Goal: Information Seeking & Learning: Learn about a topic

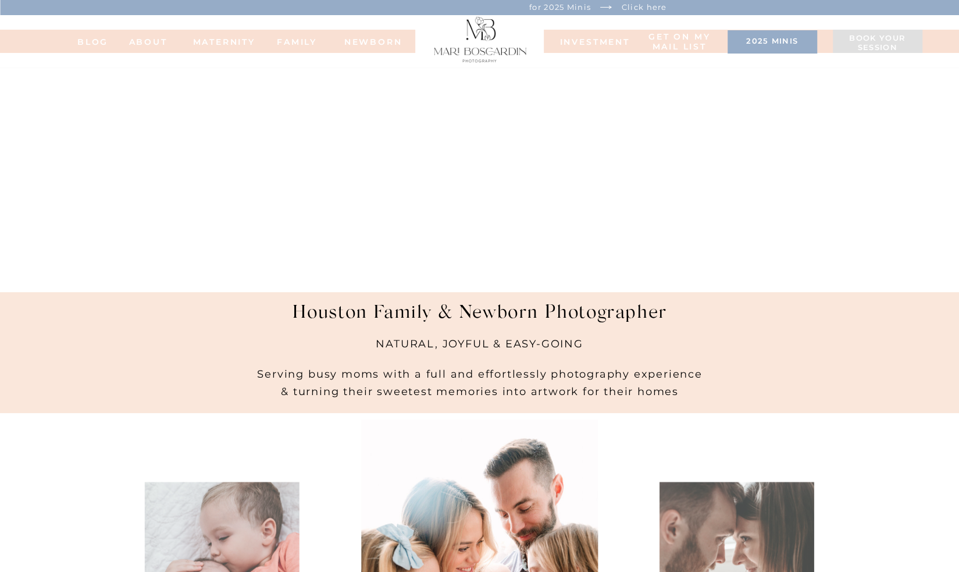
click at [217, 42] on nav "MATERNITY" at bounding box center [216, 41] width 47 height 8
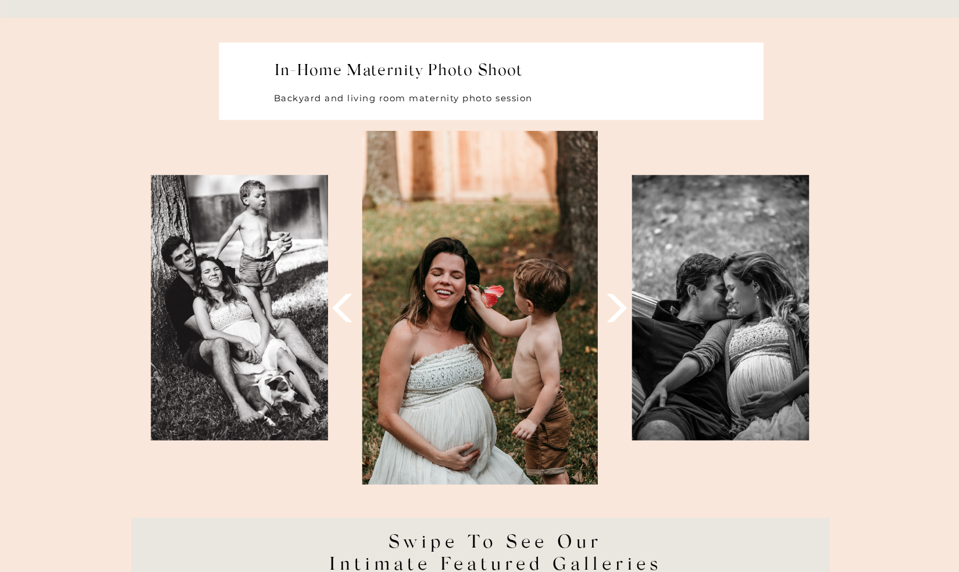
scroll to position [4817, 0]
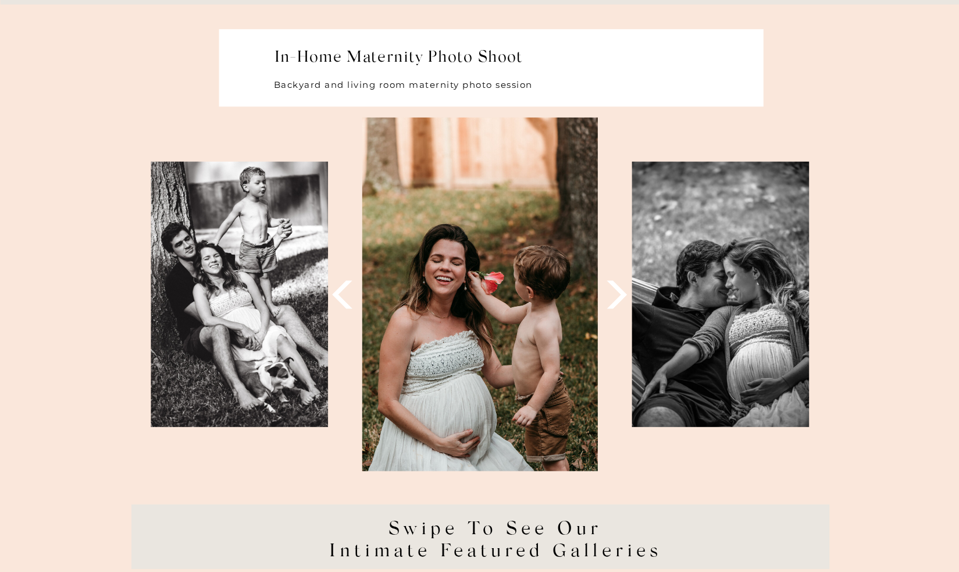
click at [610, 303] on icon at bounding box center [617, 294] width 37 height 37
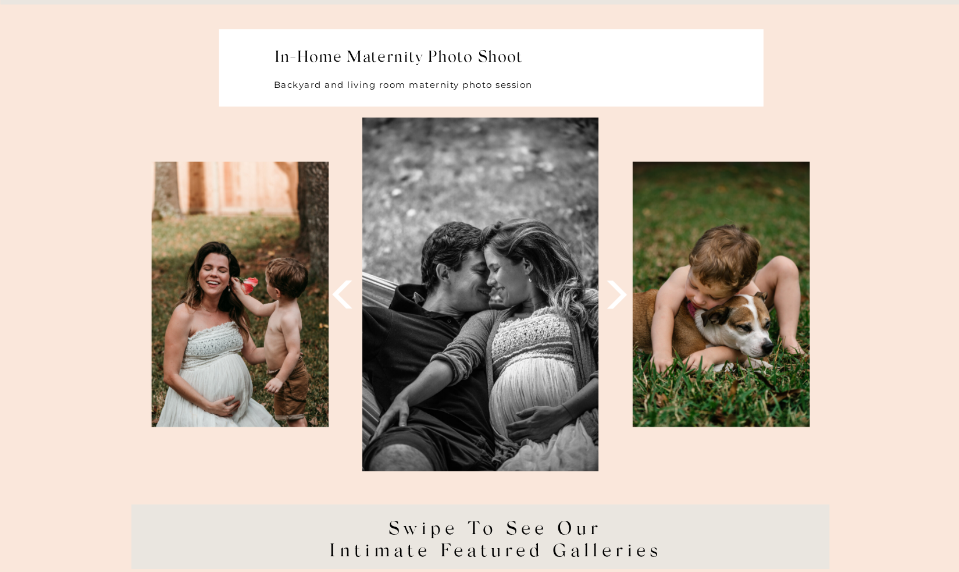
click at [610, 303] on icon at bounding box center [617, 294] width 37 height 37
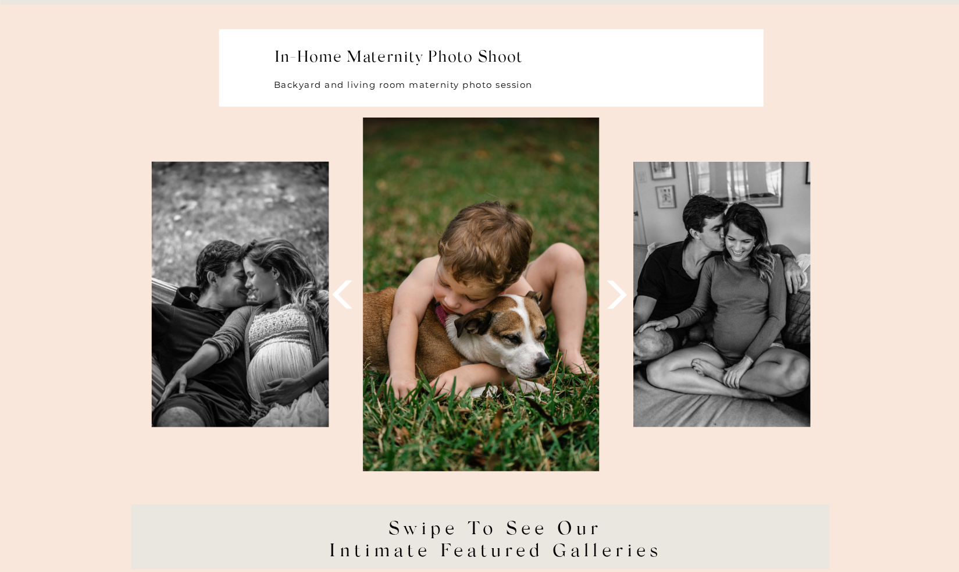
click at [610, 303] on icon at bounding box center [617, 294] width 37 height 37
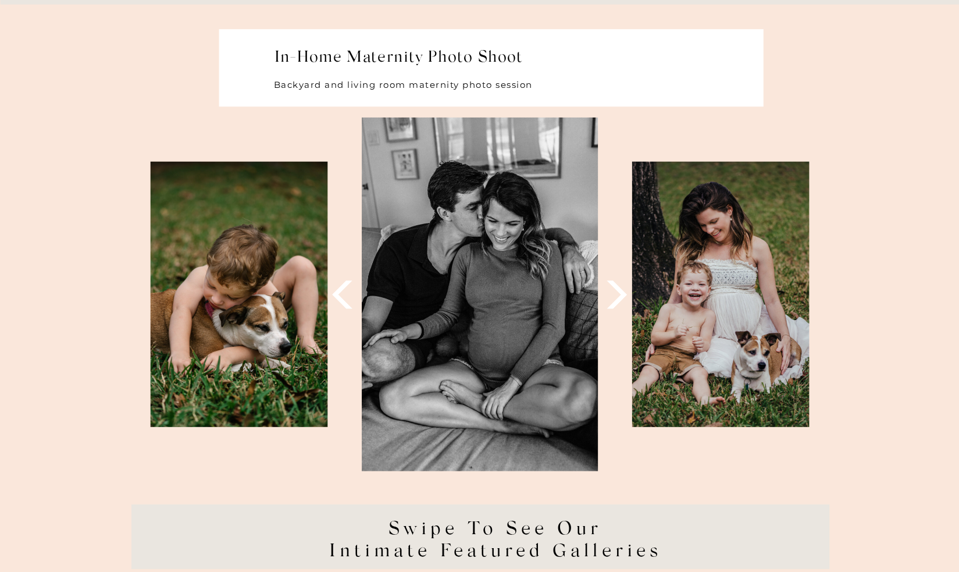
click at [610, 303] on icon at bounding box center [617, 294] width 37 height 37
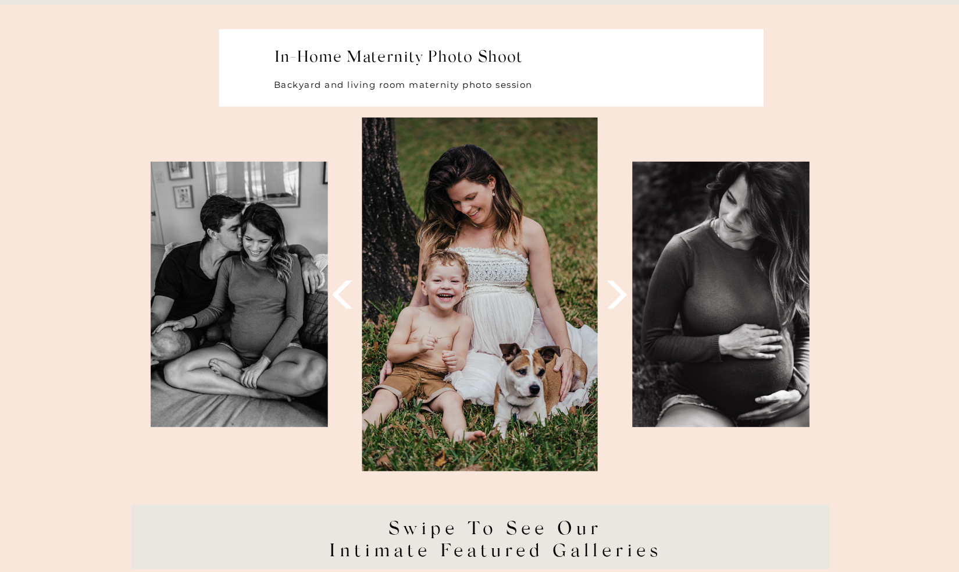
click at [610, 303] on icon at bounding box center [617, 294] width 37 height 37
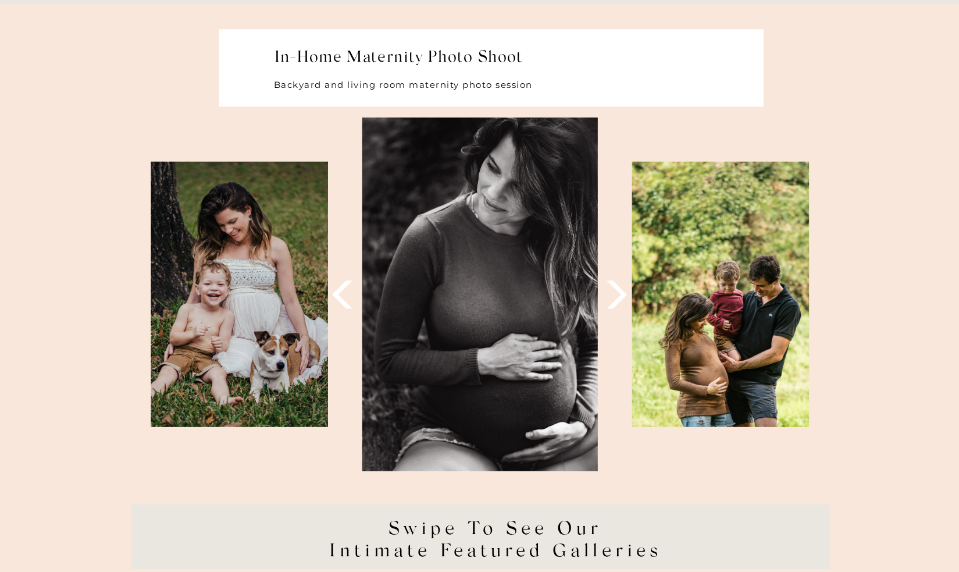
click at [610, 303] on icon at bounding box center [617, 294] width 37 height 37
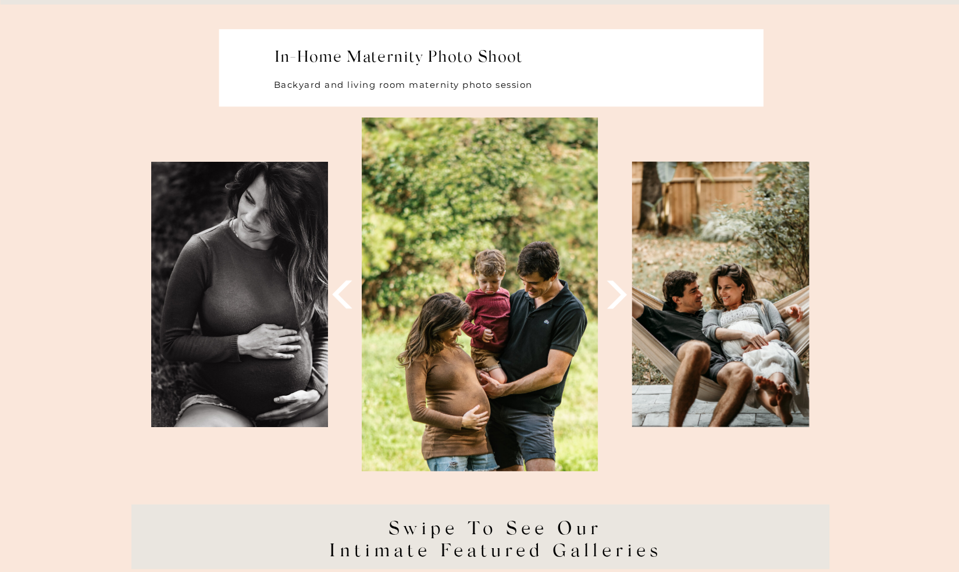
click at [610, 303] on icon at bounding box center [617, 294] width 37 height 37
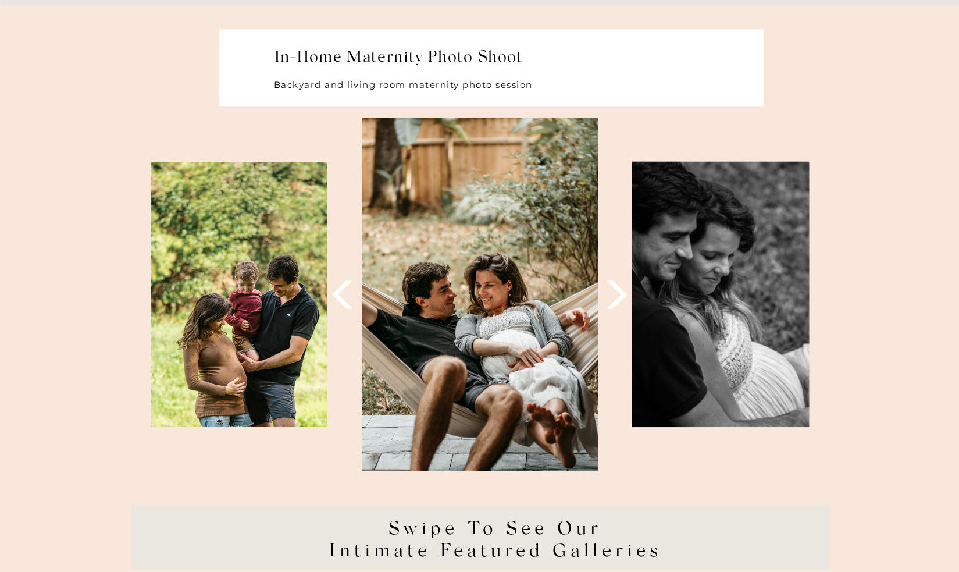
click at [610, 303] on icon at bounding box center [617, 294] width 37 height 37
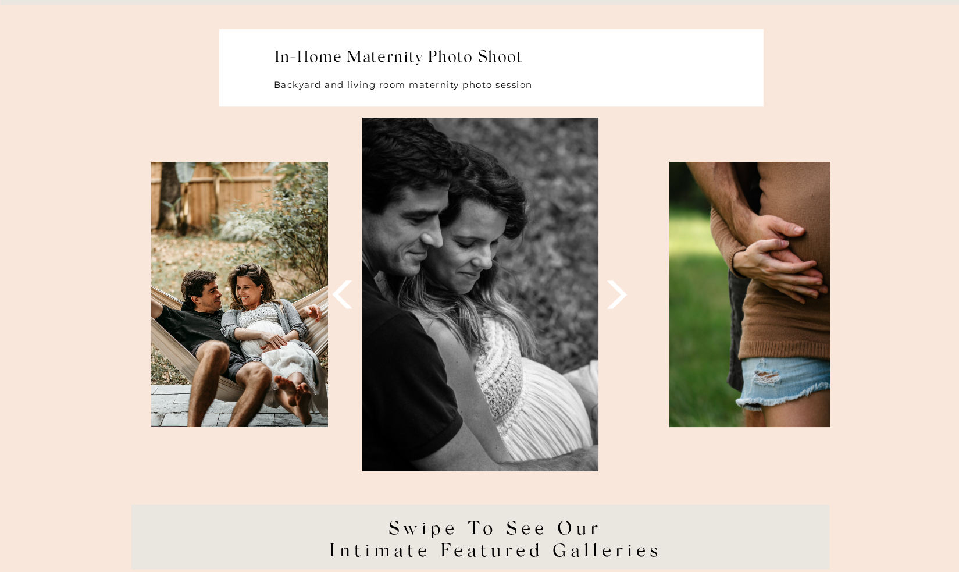
click at [610, 303] on icon at bounding box center [617, 294] width 37 height 37
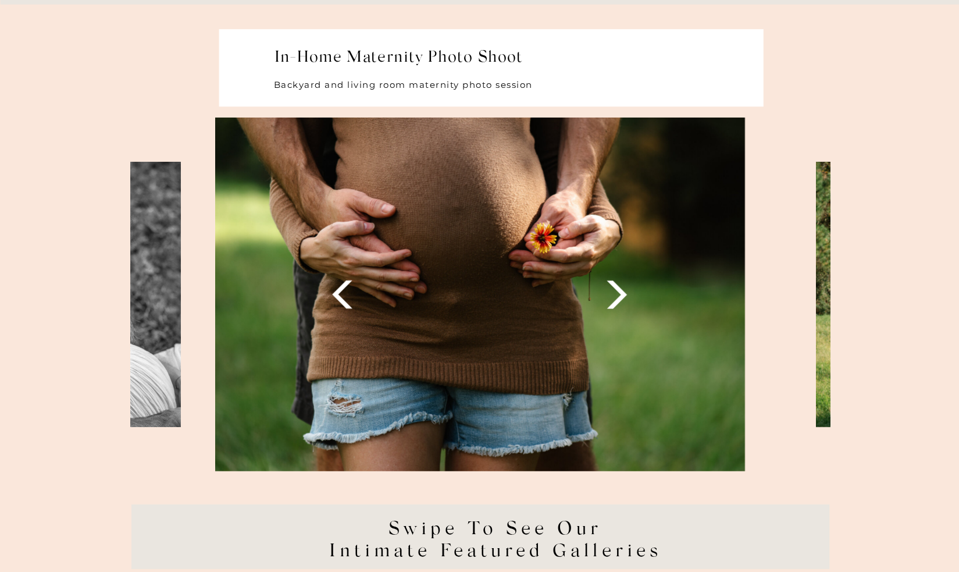
click at [610, 303] on icon at bounding box center [617, 294] width 37 height 37
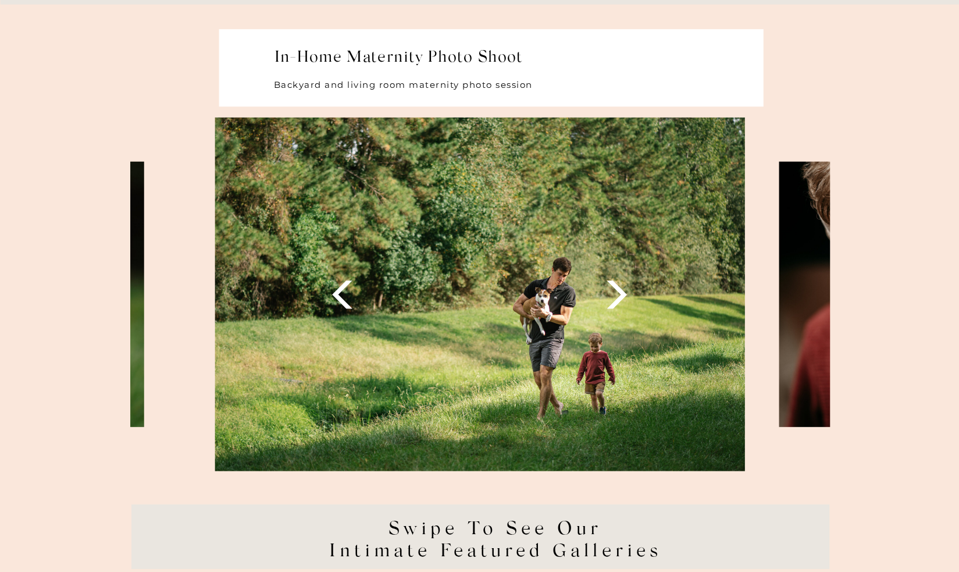
click at [610, 303] on icon at bounding box center [617, 294] width 37 height 37
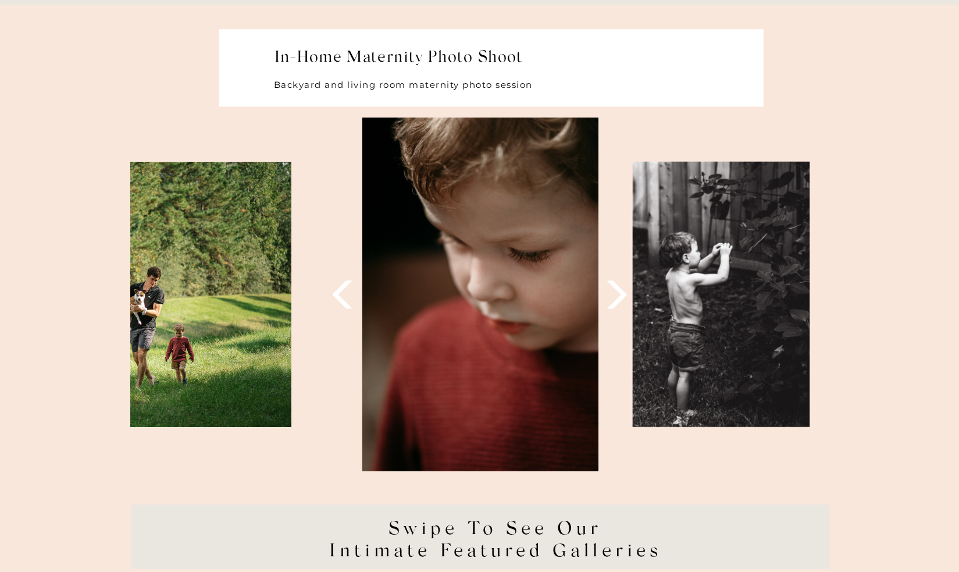
click at [610, 303] on icon at bounding box center [617, 294] width 37 height 37
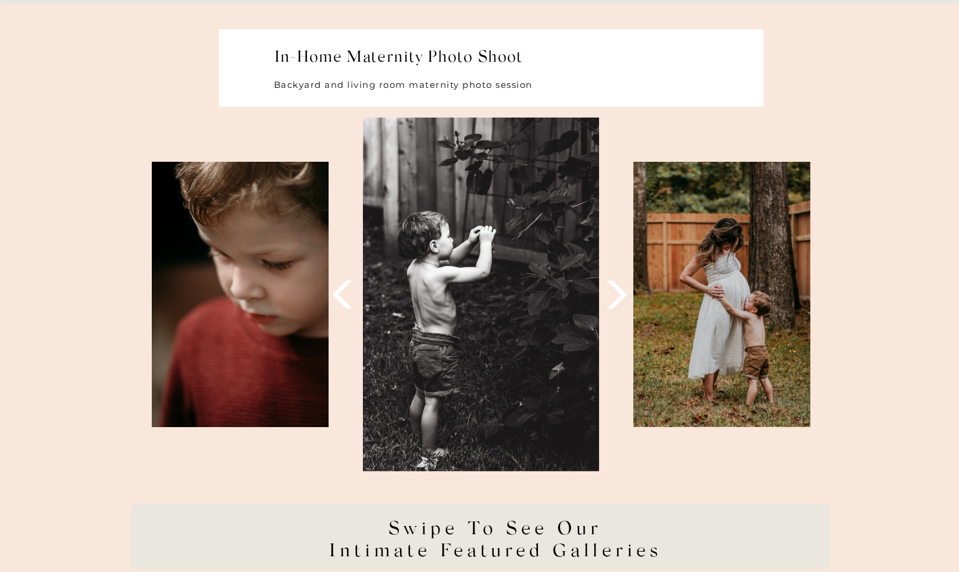
click at [610, 303] on icon at bounding box center [617, 294] width 37 height 37
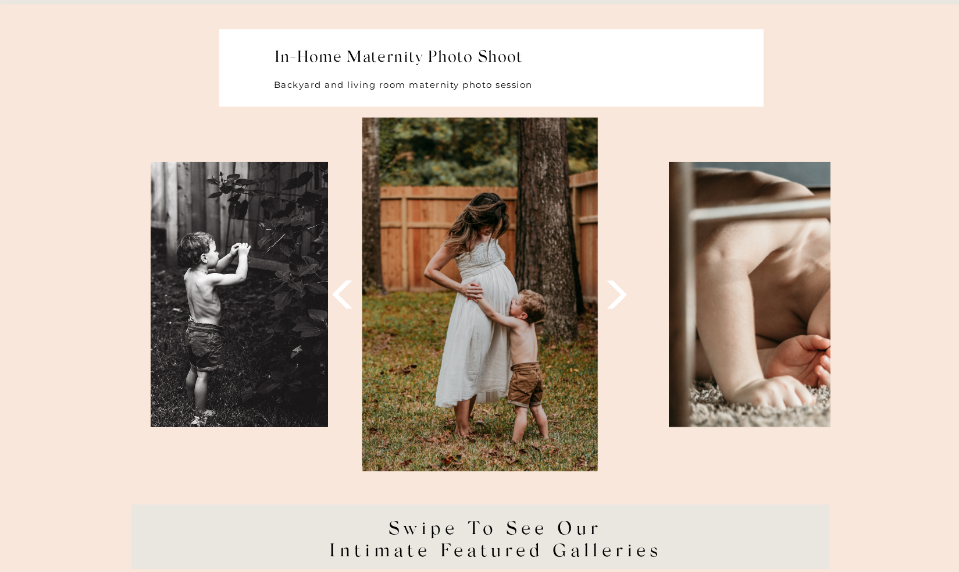
click at [610, 303] on icon at bounding box center [617, 294] width 37 height 37
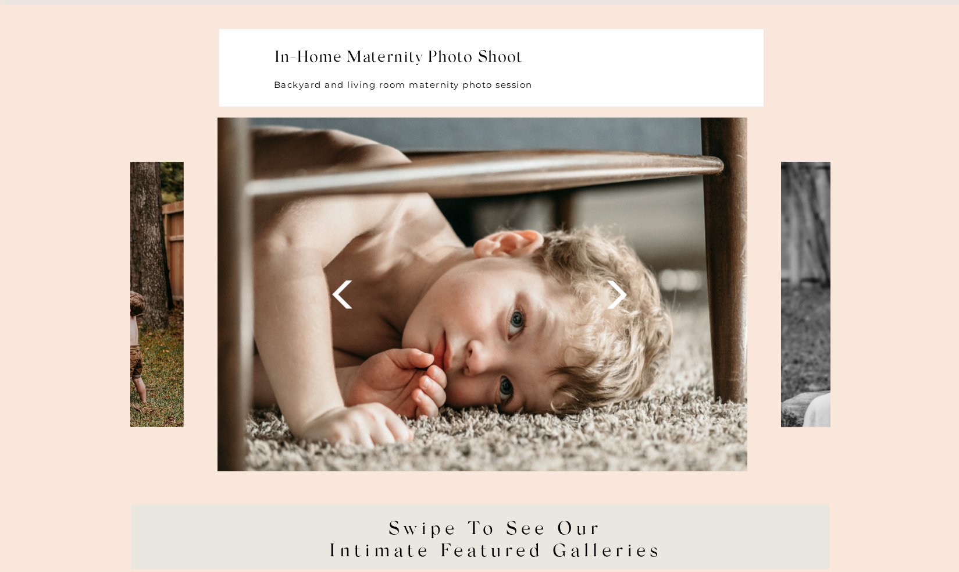
click at [610, 303] on icon at bounding box center [617, 294] width 37 height 37
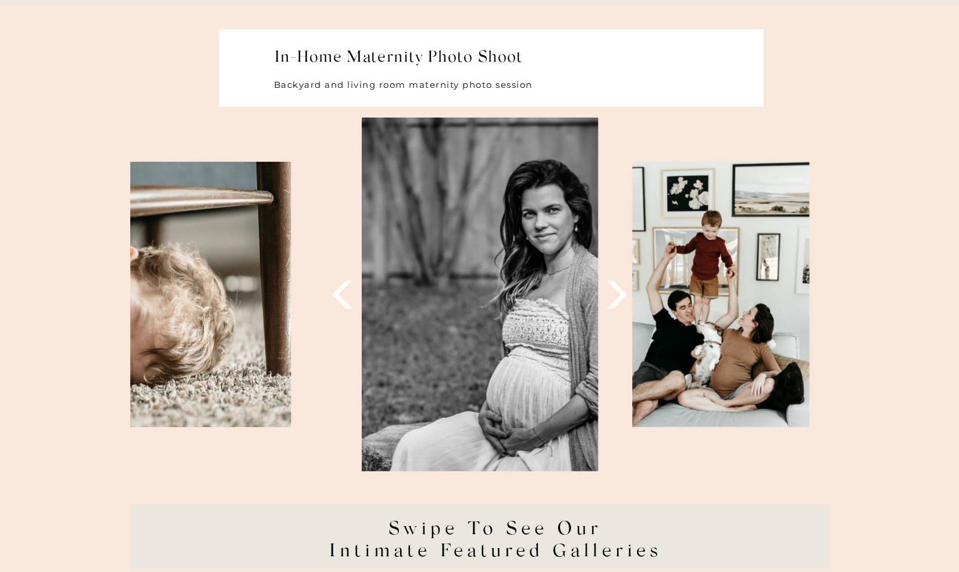
click at [610, 303] on icon at bounding box center [617, 294] width 37 height 37
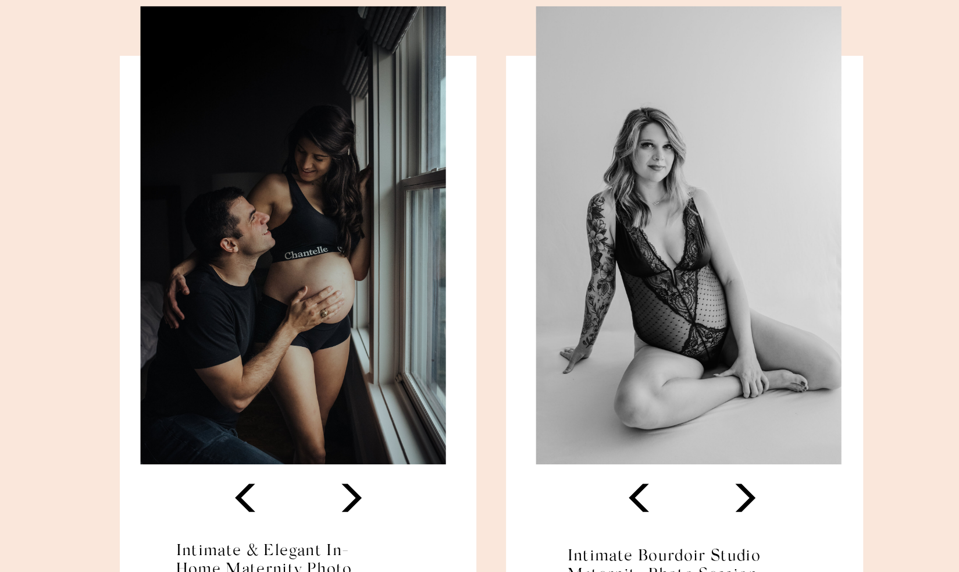
scroll to position [5466, 0]
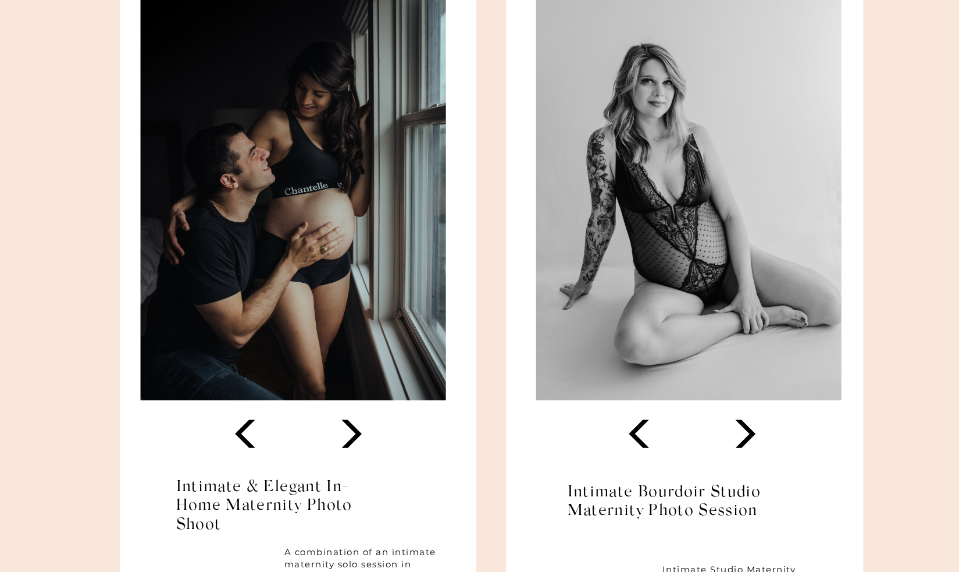
click at [356, 426] on icon at bounding box center [351, 433] width 37 height 37
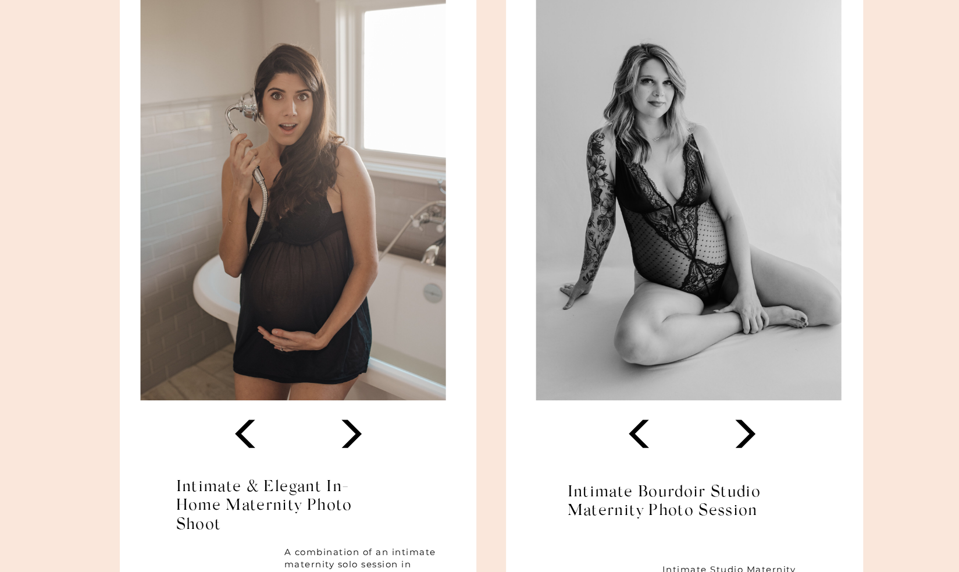
click at [356, 429] on polygon at bounding box center [351, 433] width 20 height 28
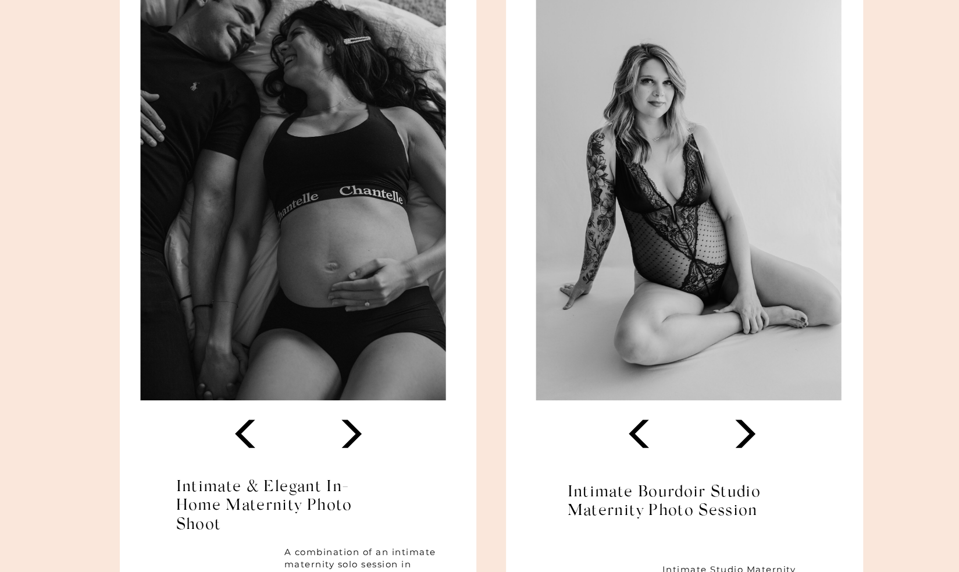
click at [356, 429] on polygon at bounding box center [351, 433] width 20 height 28
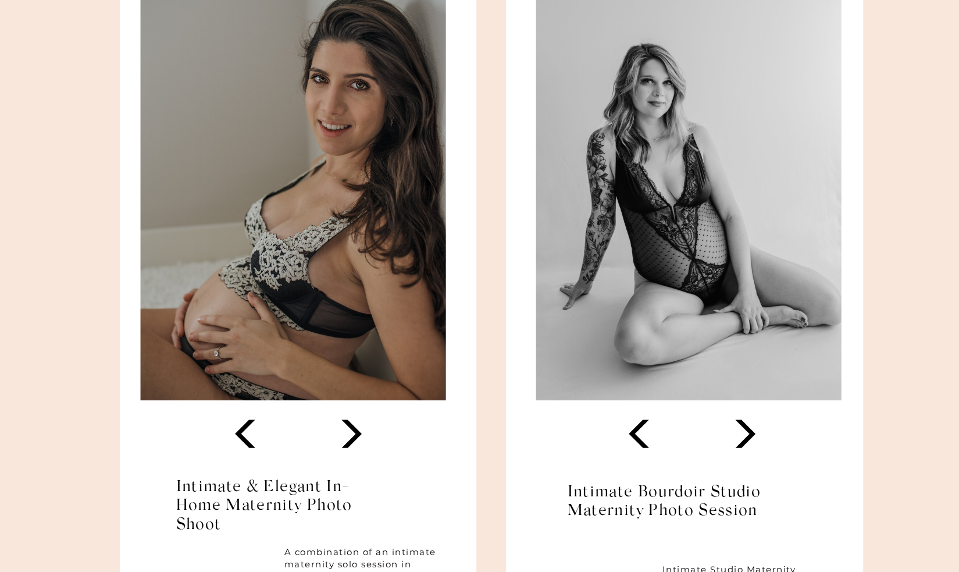
click at [356, 429] on polygon at bounding box center [351, 433] width 20 height 28
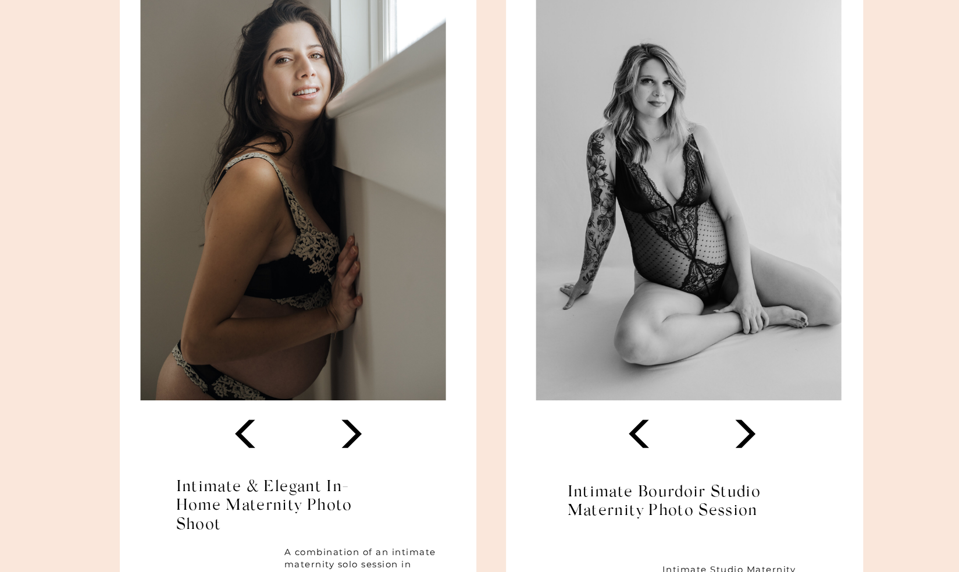
click at [356, 429] on polygon at bounding box center [351, 433] width 20 height 28
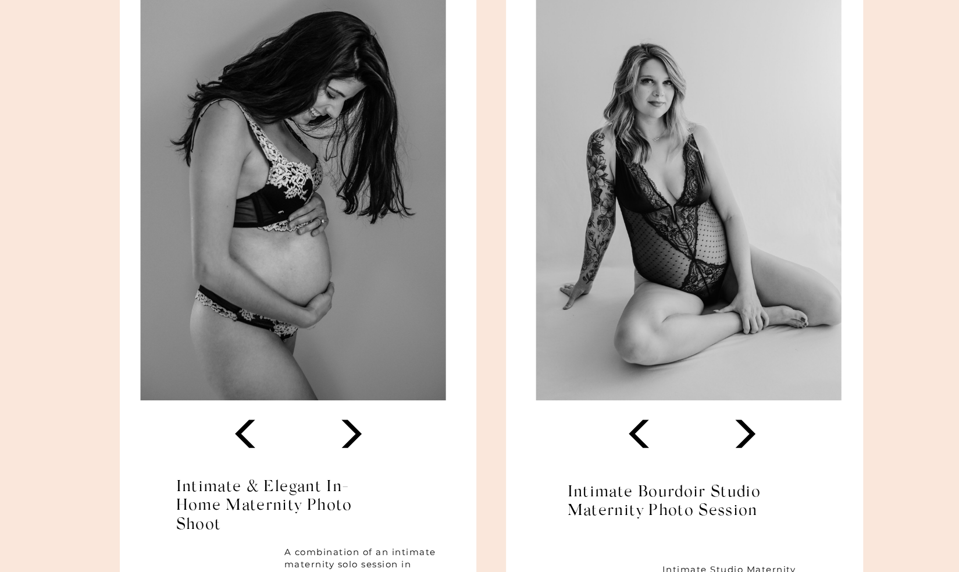
click at [356, 429] on polygon at bounding box center [351, 433] width 20 height 28
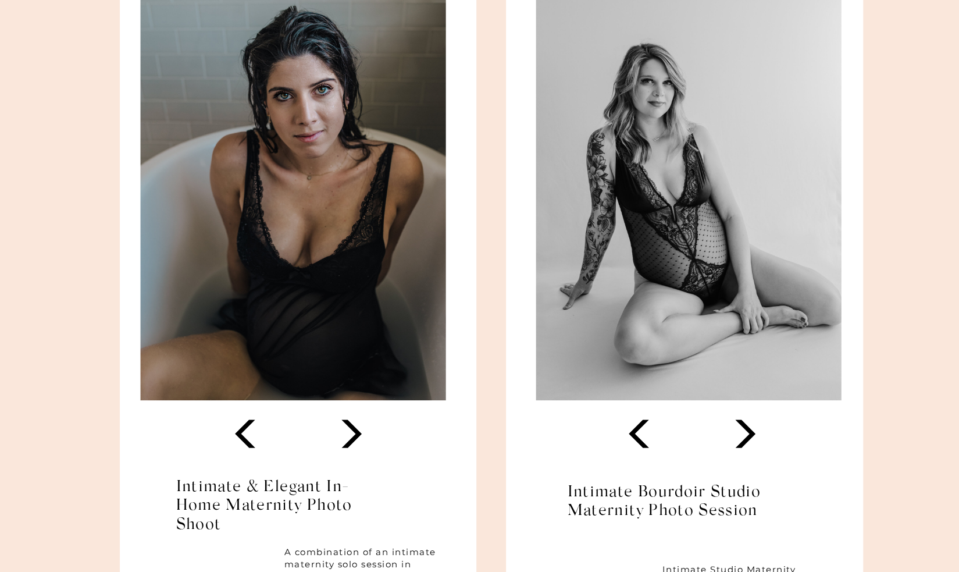
click at [356, 429] on polygon at bounding box center [351, 433] width 20 height 28
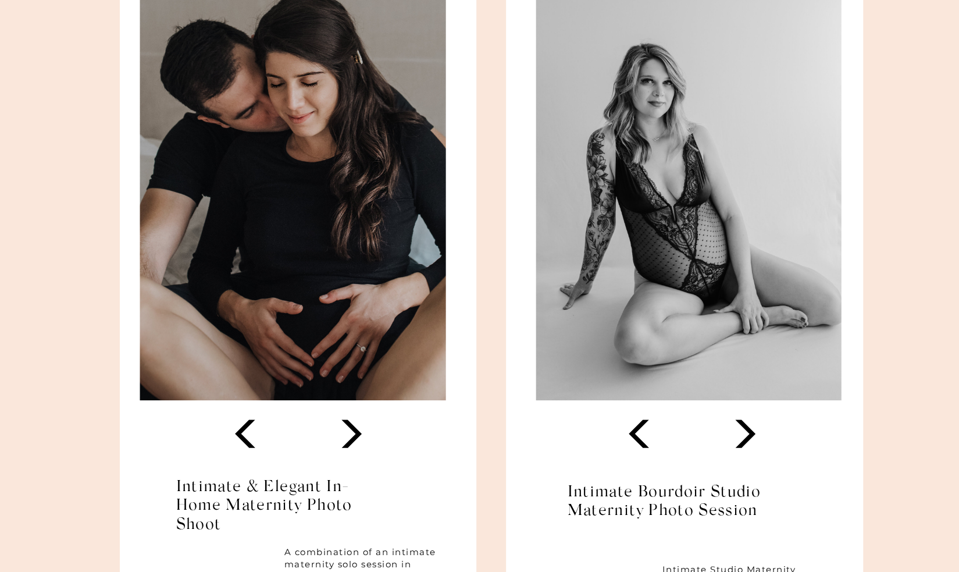
click at [356, 429] on polygon at bounding box center [351, 433] width 20 height 28
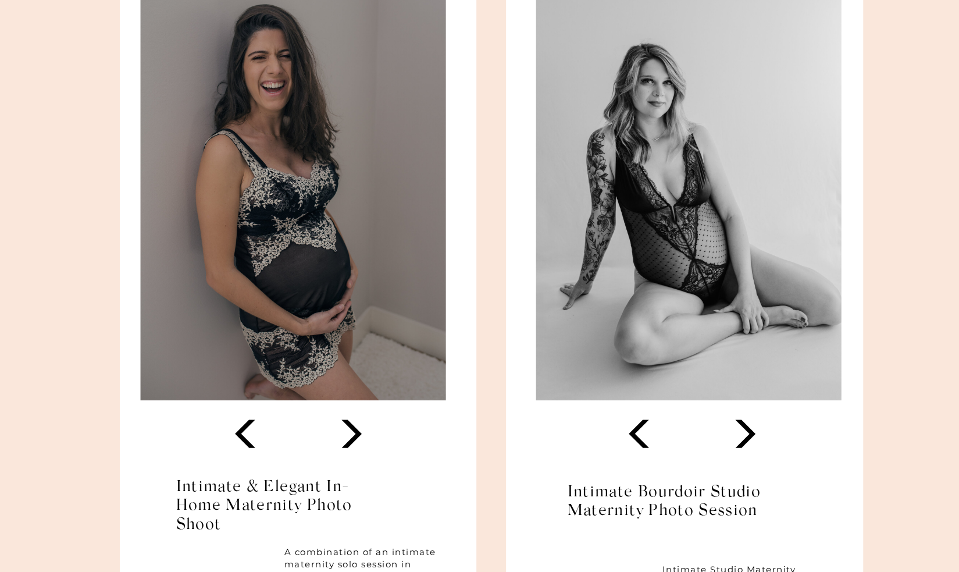
click at [356, 429] on polygon at bounding box center [351, 433] width 20 height 28
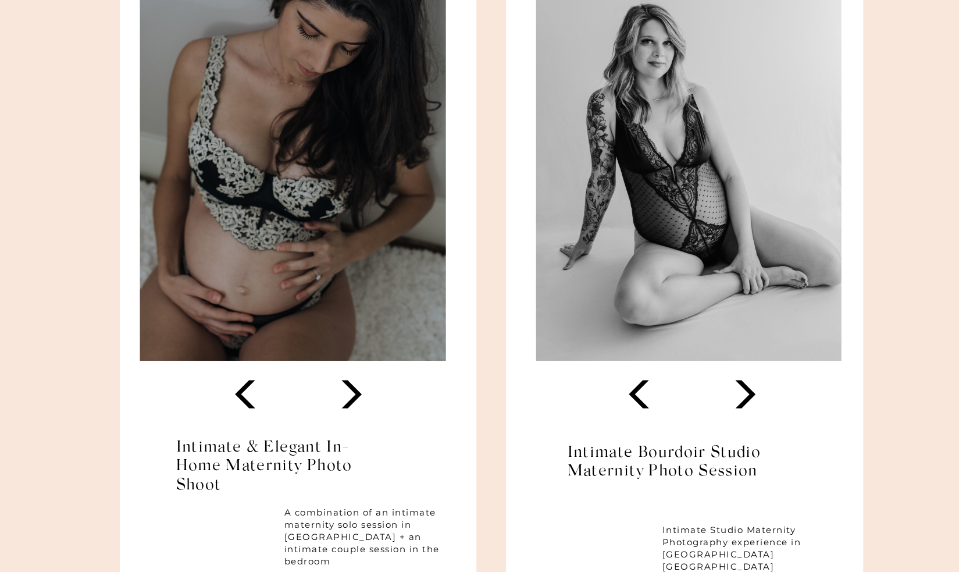
scroll to position [5506, 0]
click at [742, 393] on icon at bounding box center [745, 393] width 37 height 37
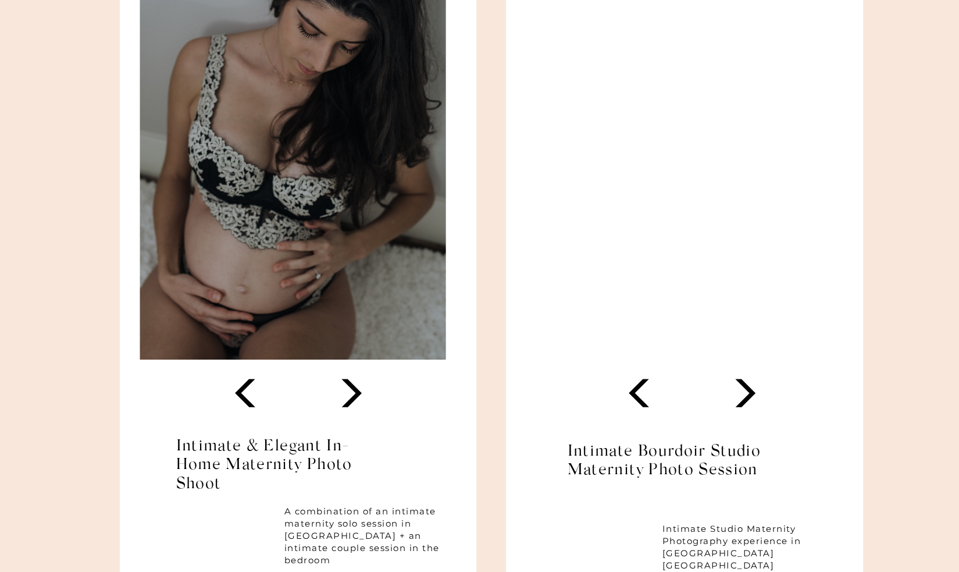
click at [742, 393] on icon at bounding box center [745, 393] width 37 height 37
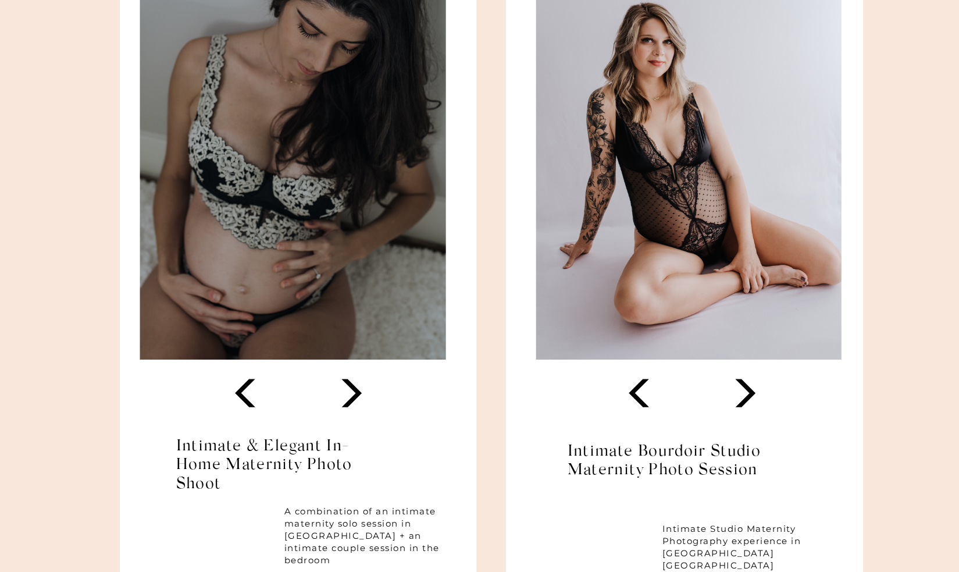
click at [742, 393] on icon at bounding box center [745, 393] width 37 height 37
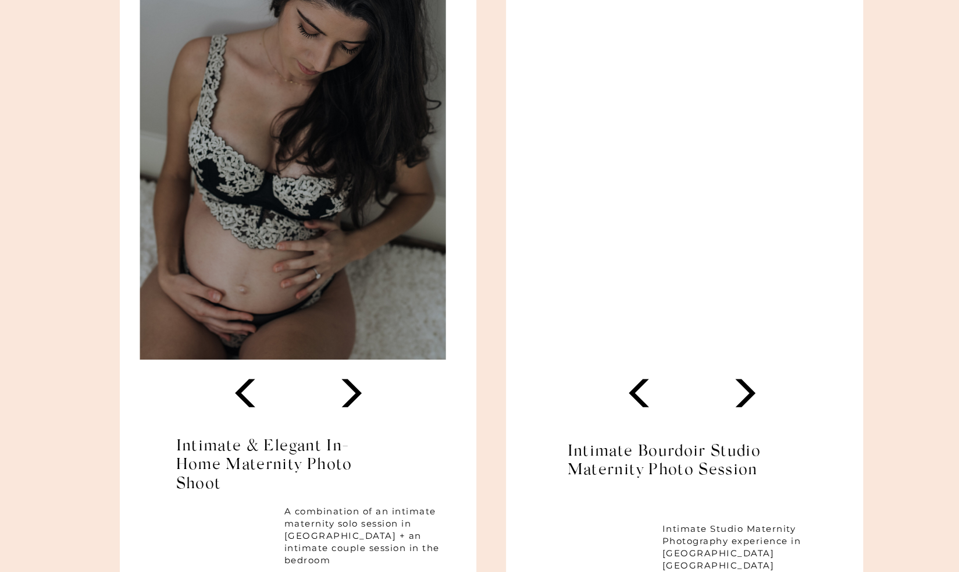
click at [742, 393] on icon at bounding box center [745, 393] width 37 height 37
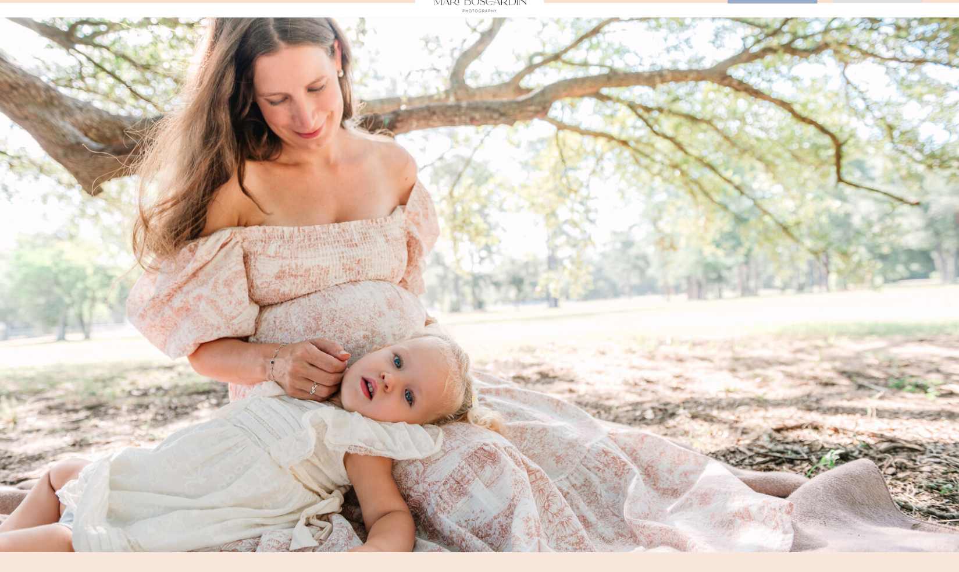
scroll to position [0, 0]
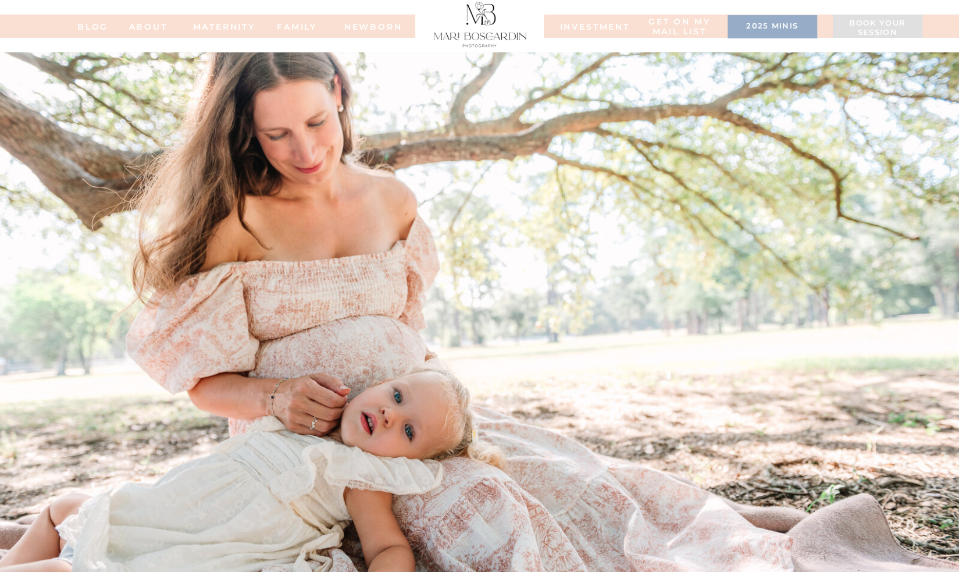
click at [586, 20] on div at bounding box center [478, 26] width 1171 height 23
click at [592, 25] on nav "INVESTMENT" at bounding box center [589, 26] width 58 height 8
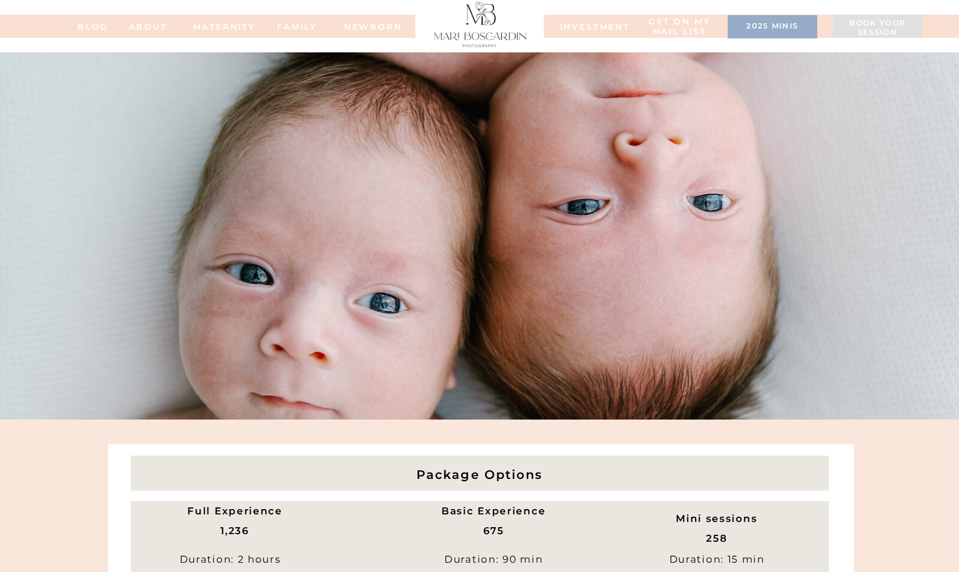
click at [498, 25] on div at bounding box center [480, 22] width 103 height 49
